Goal: Task Accomplishment & Management: Use online tool/utility

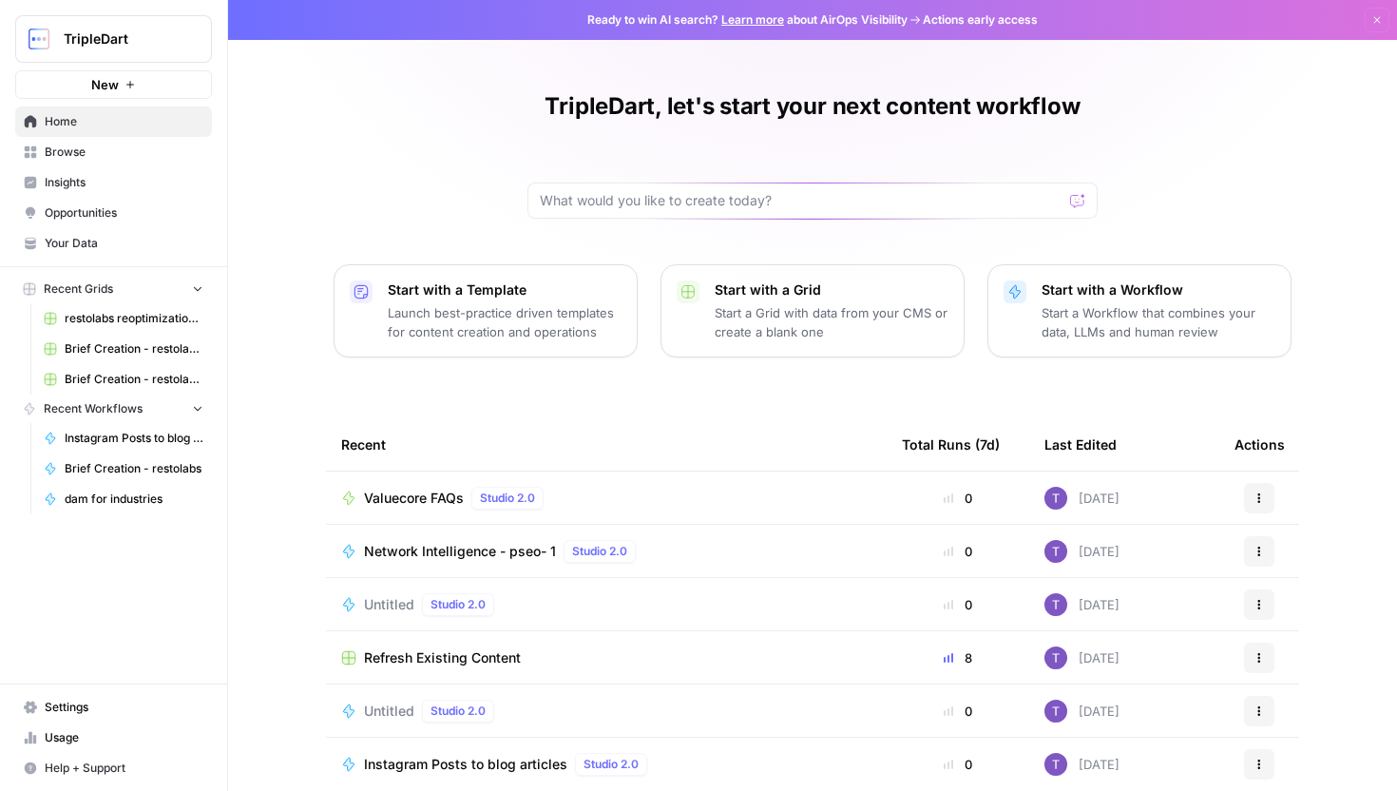
click at [105, 150] on span "Browse" at bounding box center [124, 152] width 159 height 17
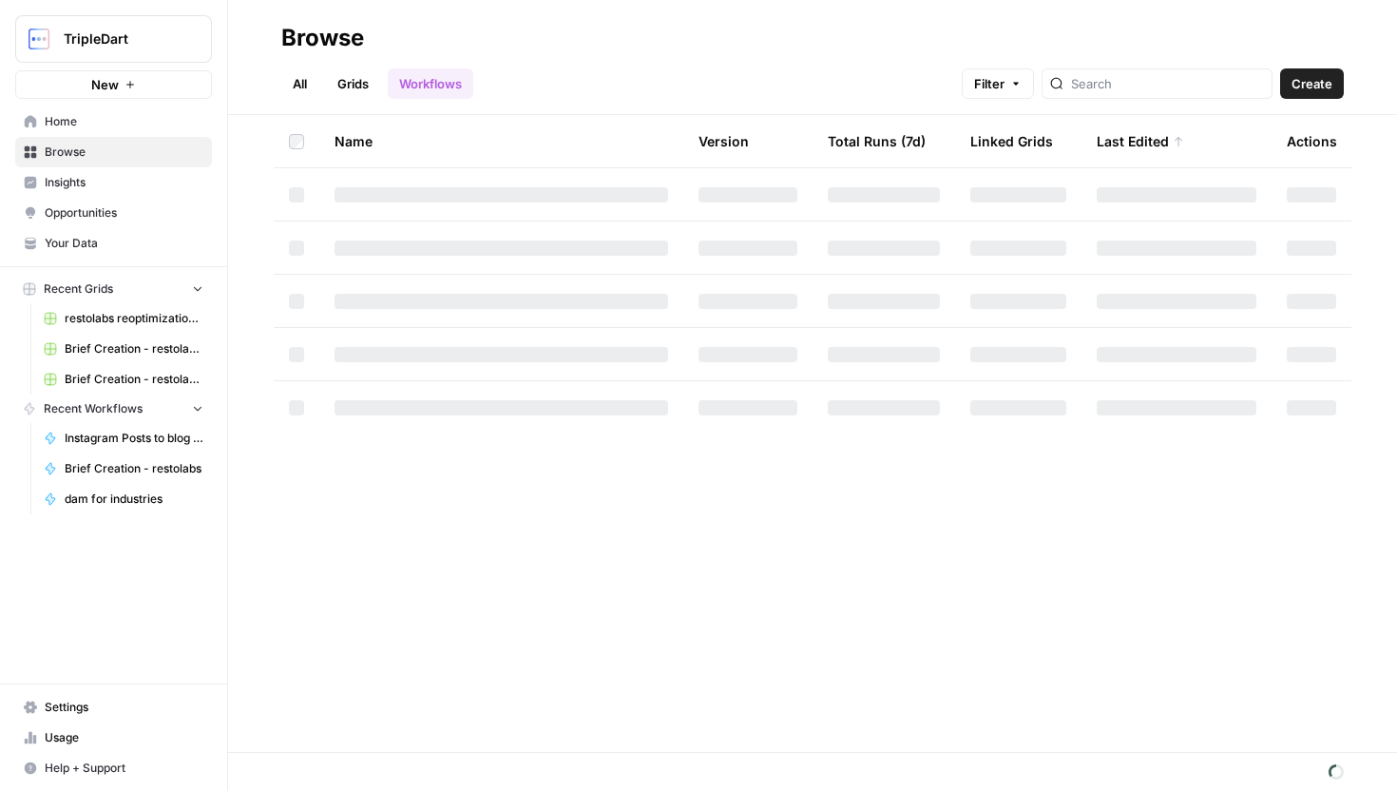
click at [355, 85] on link "Grids" at bounding box center [353, 83] width 54 height 30
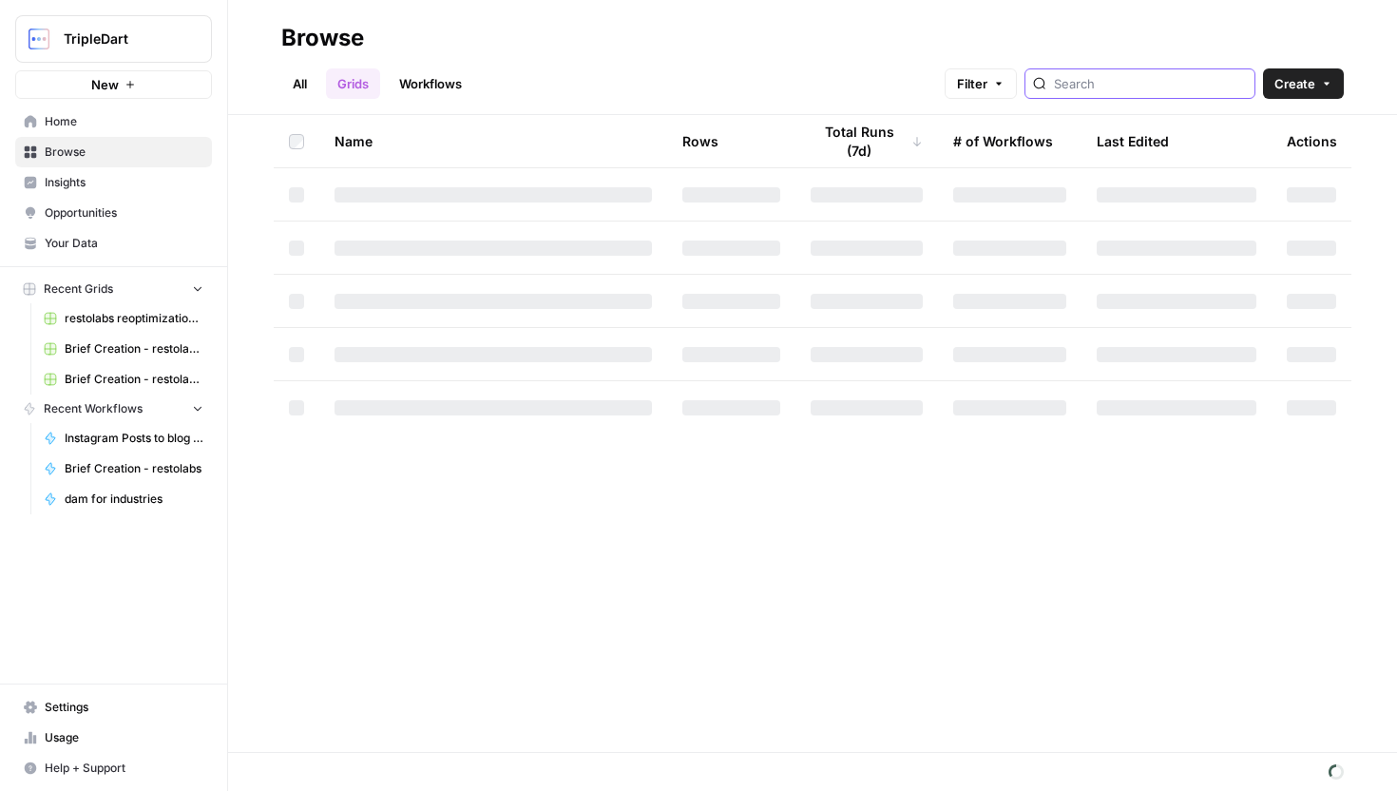
click at [1116, 88] on input "search" at bounding box center [1150, 83] width 193 height 19
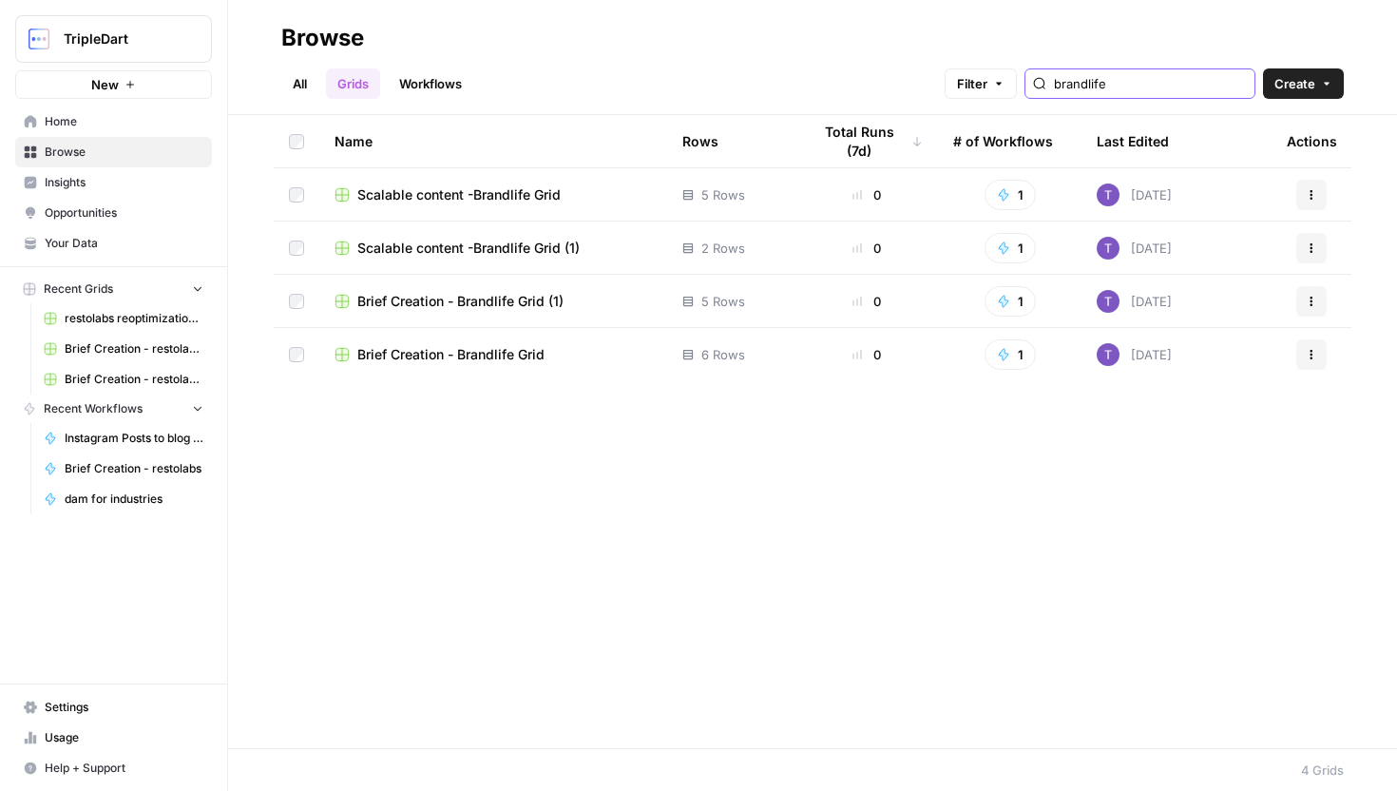
type input "brandlife"
click at [494, 359] on span "Brief Creation - Brandlife Grid" at bounding box center [450, 354] width 187 height 19
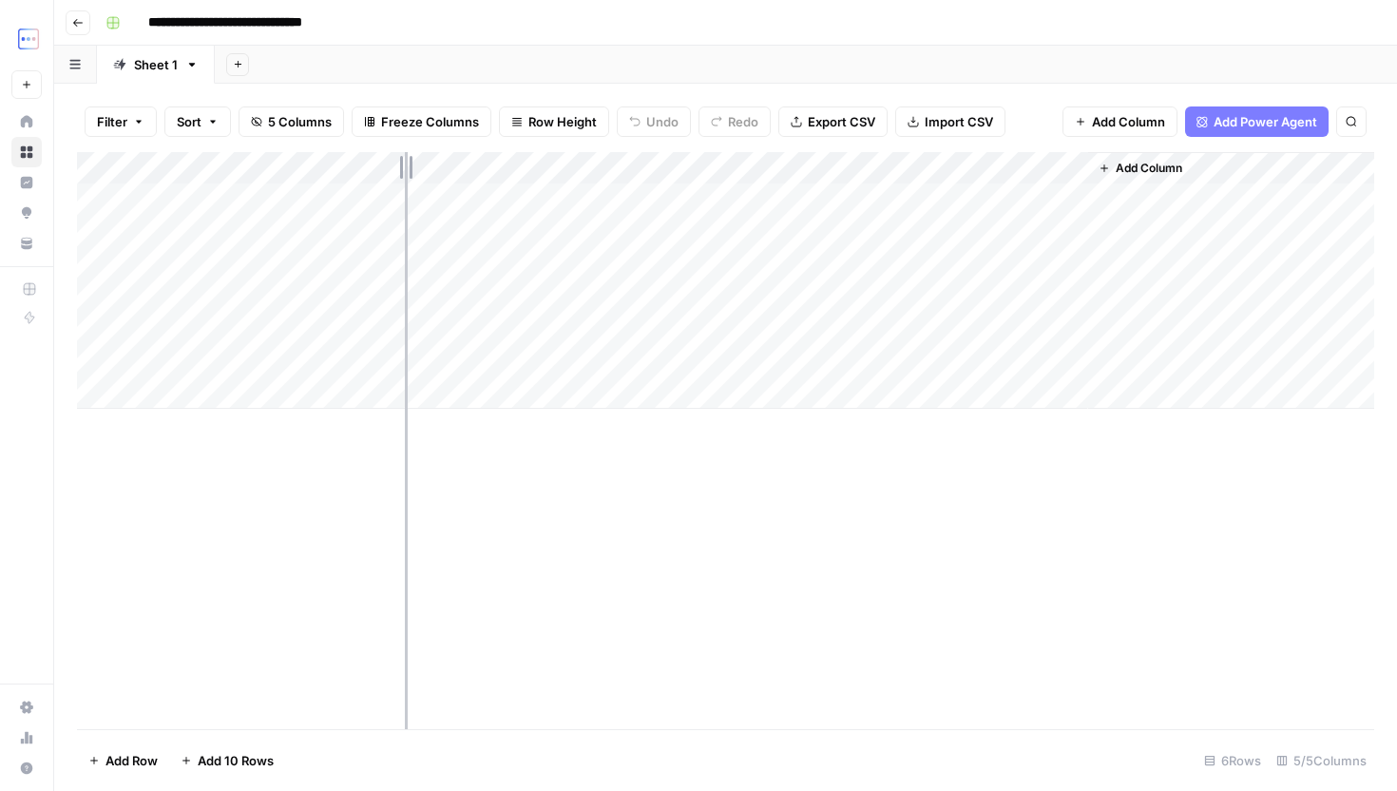
drag, startPoint x: 405, startPoint y: 157, endPoint x: 548, endPoint y: 183, distance: 145.8
click at [545, 180] on div "Add Column" at bounding box center [725, 280] width 1297 height 257
click at [388, 380] on div "Add Column" at bounding box center [725, 280] width 1297 height 257
click at [430, 383] on div "Add Column" at bounding box center [725, 296] width 1297 height 289
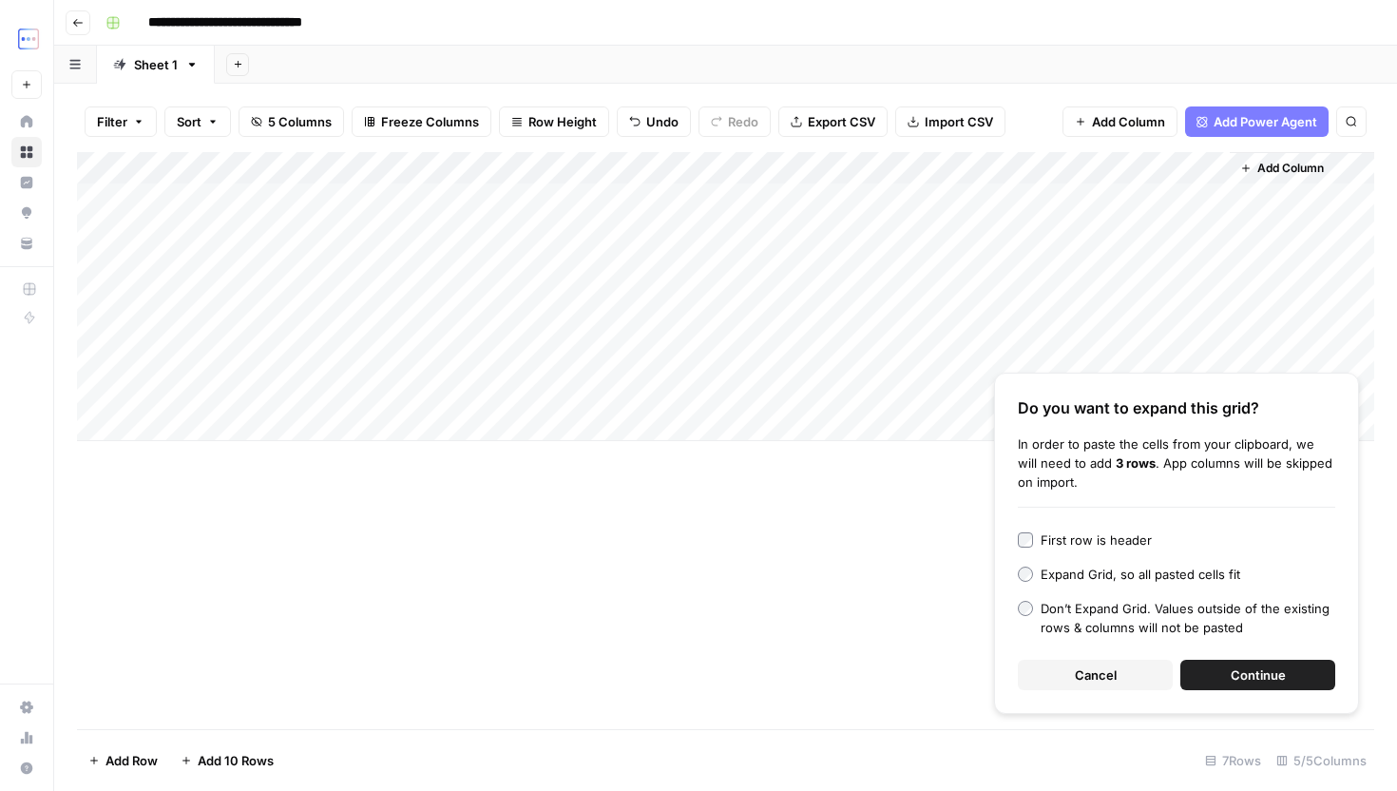
click at [1227, 673] on button "Continue" at bounding box center [1258, 675] width 155 height 30
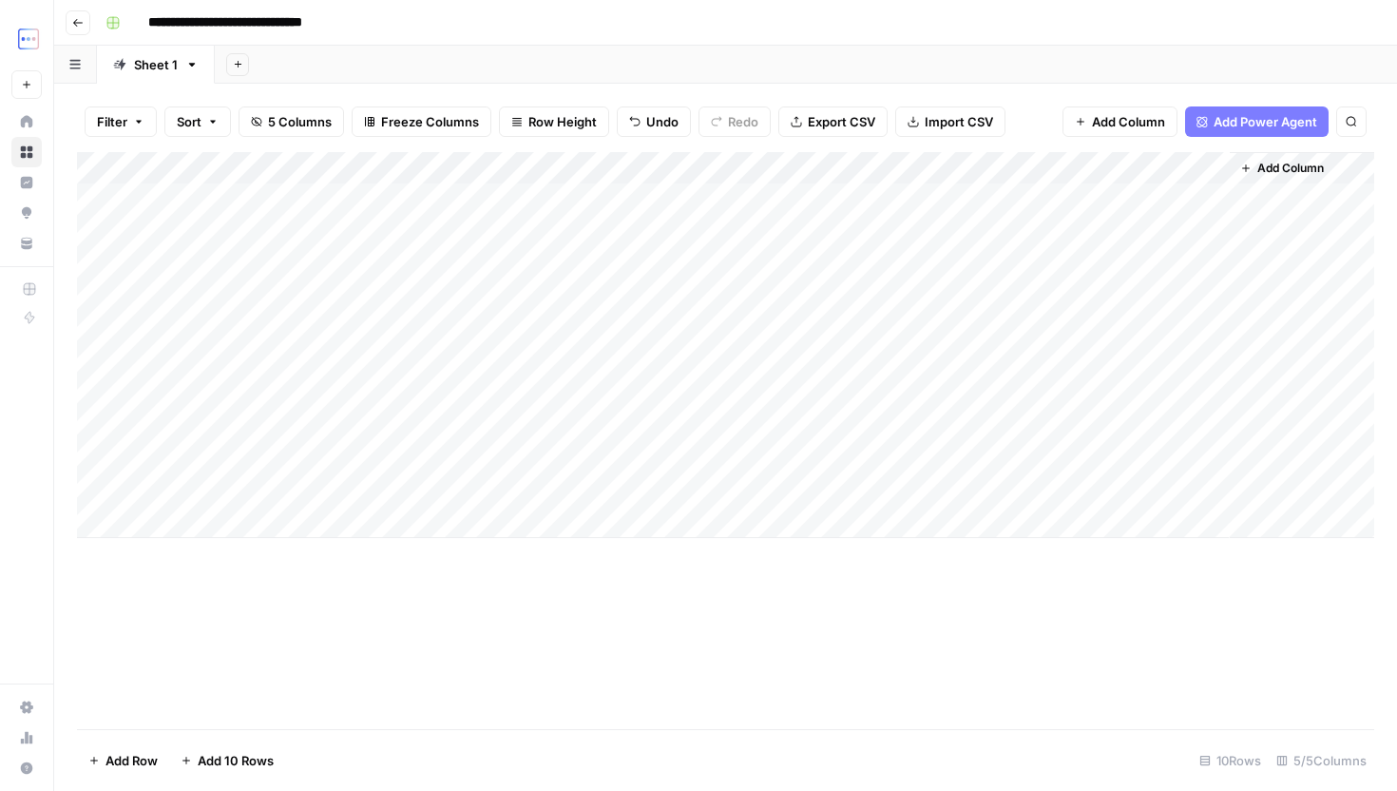
click at [709, 368] on div "Add Column" at bounding box center [725, 345] width 1297 height 386
drag, startPoint x: 715, startPoint y: 374, endPoint x: 715, endPoint y: 478, distance: 104.6
click at [715, 478] on div "Add Column" at bounding box center [725, 345] width 1297 height 386
click at [980, 388] on div "Add Column" at bounding box center [725, 345] width 1297 height 386
click at [974, 431] on div "Add Column" at bounding box center [725, 345] width 1297 height 386
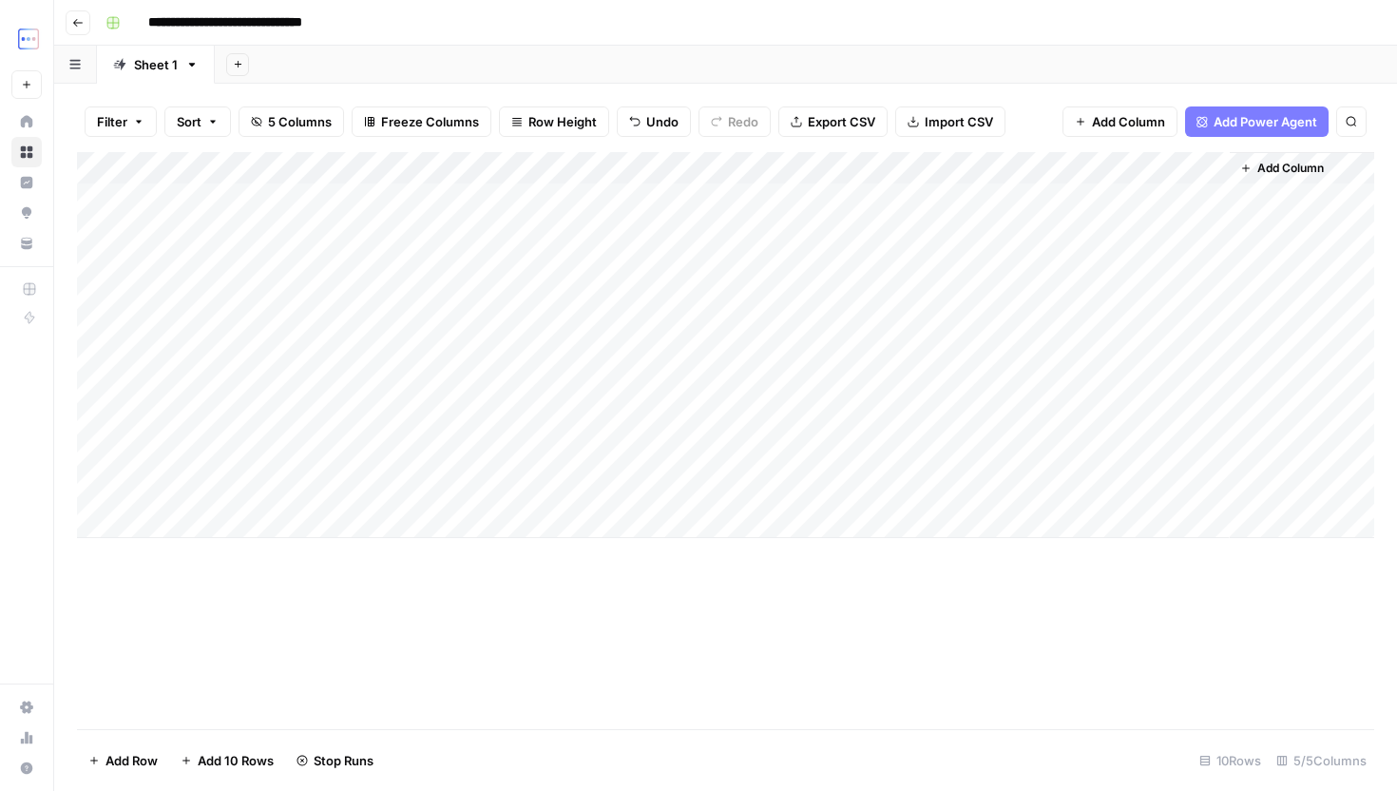
click at [970, 460] on div "Add Column" at bounding box center [725, 345] width 1297 height 386
click at [969, 489] on div "Add Column" at bounding box center [725, 345] width 1297 height 386
